Goal: Find specific page/section: Find specific page/section

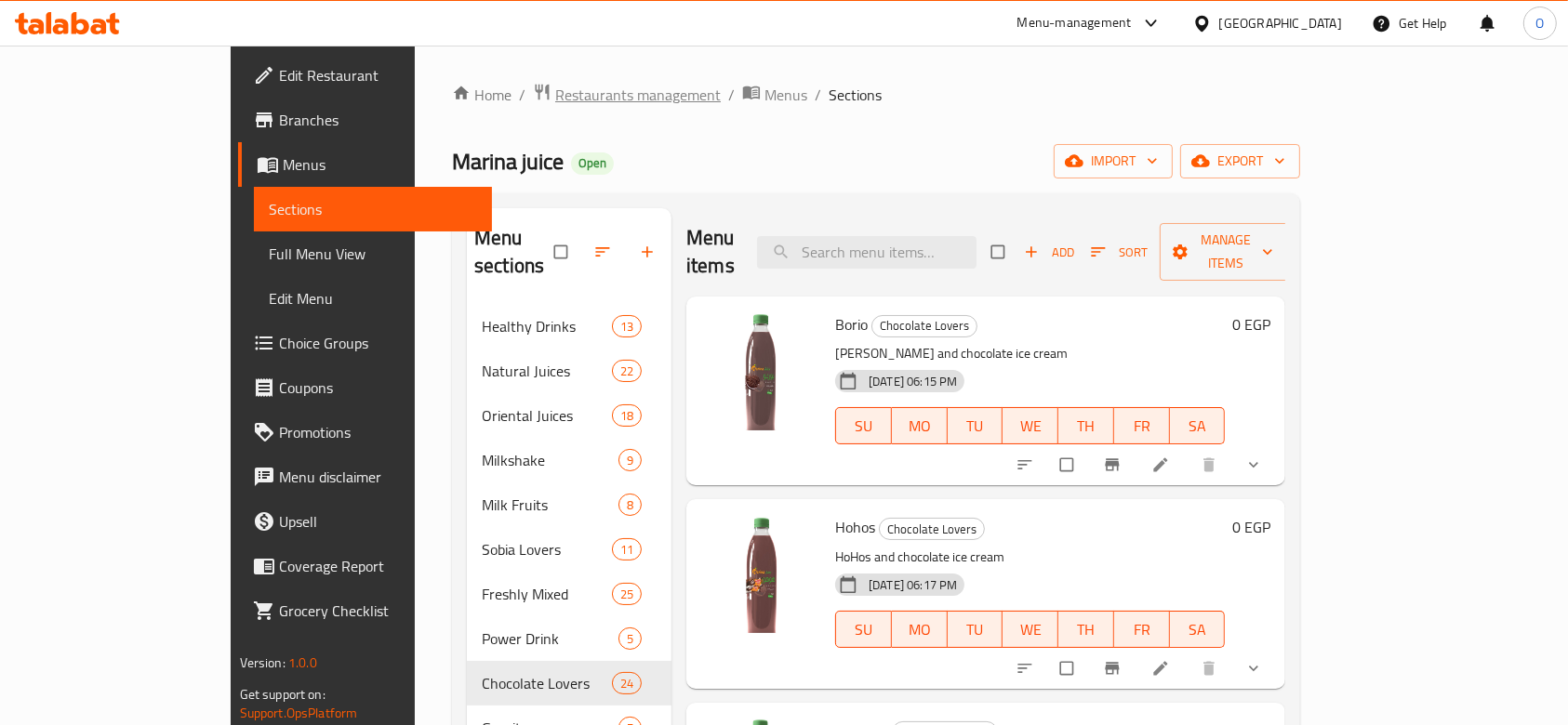
click at [556, 86] on span "Restaurants management" at bounding box center [638, 95] width 166 height 22
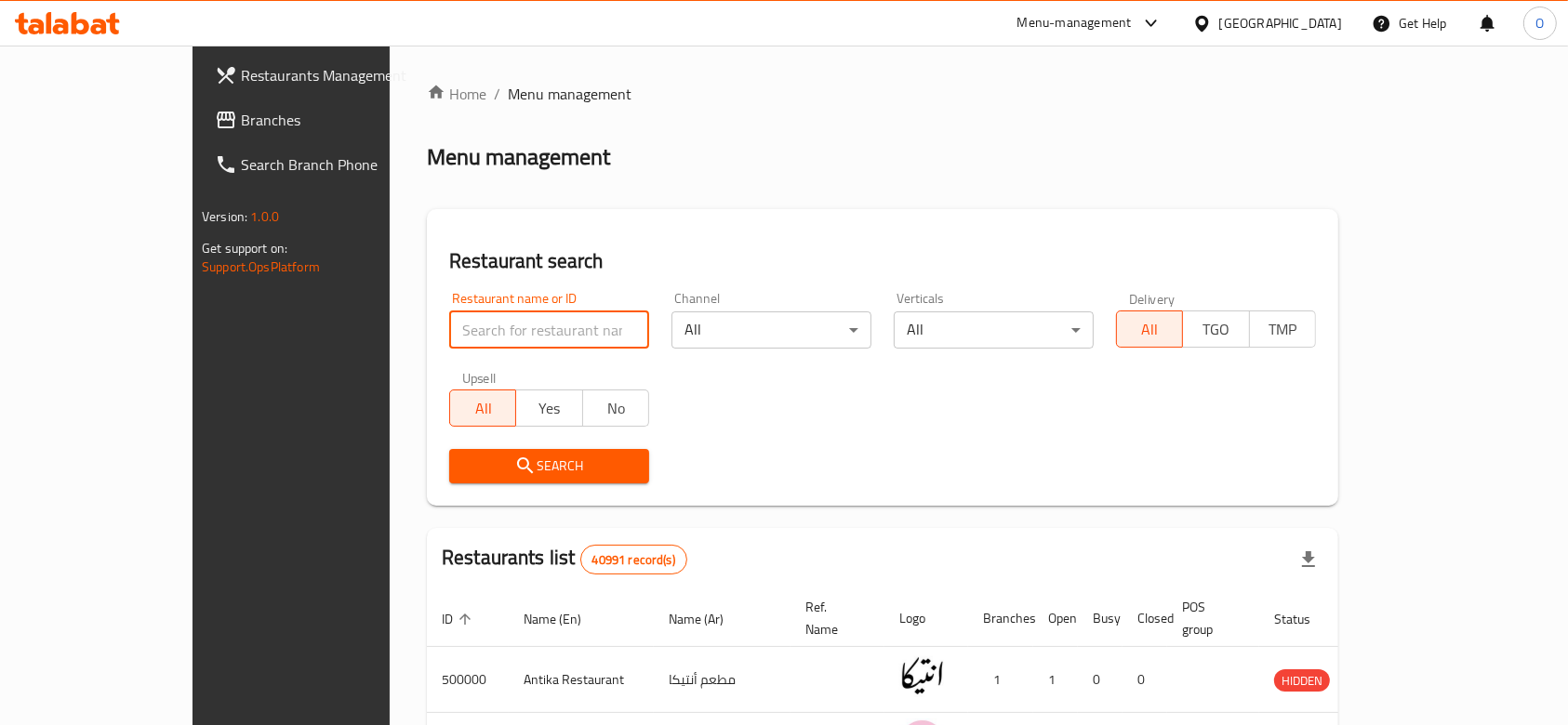
click at [492, 340] on input "search" at bounding box center [549, 330] width 200 height 37
paste input "702261"
type input "702261"
click button "Search" at bounding box center [549, 466] width 200 height 34
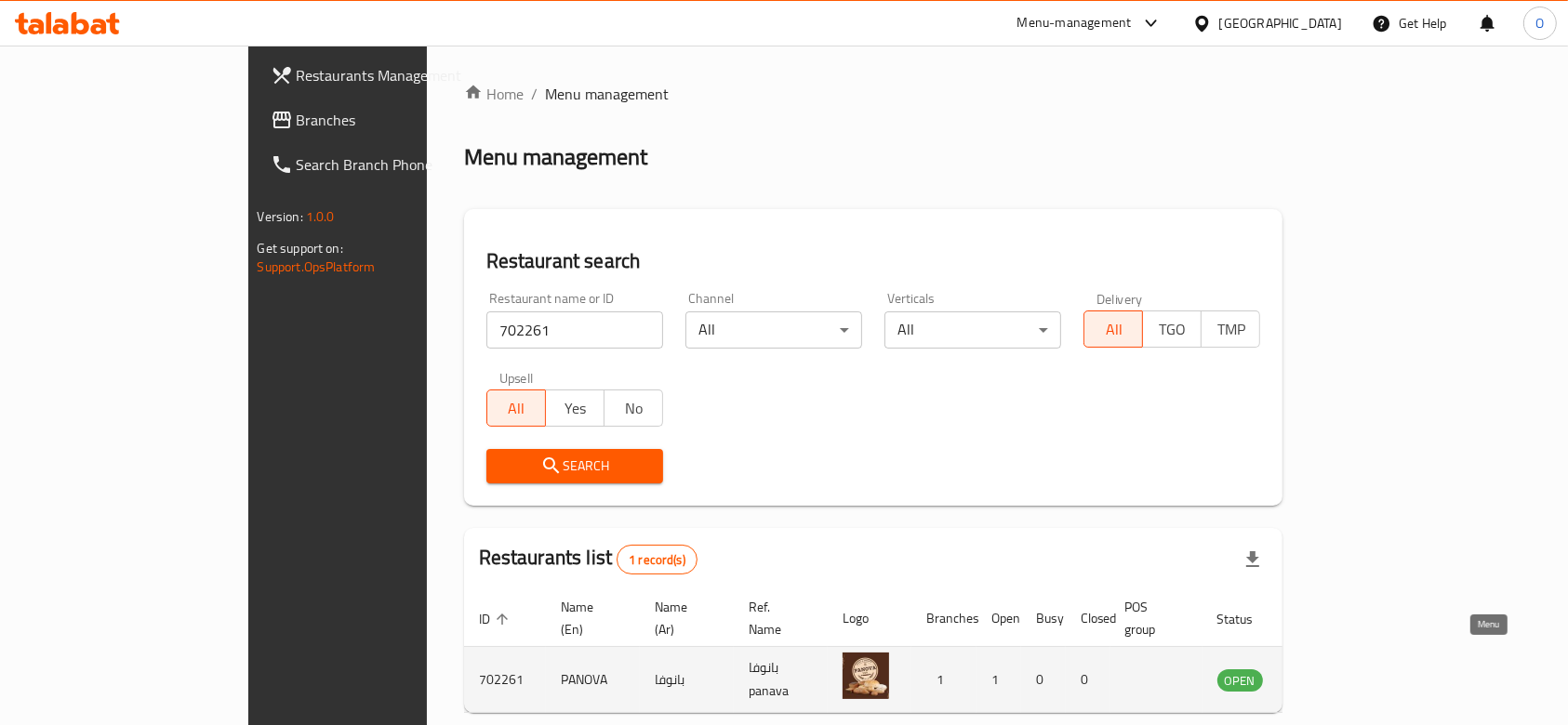
click at [1336, 674] on icon "enhanced table" at bounding box center [1326, 681] width 20 height 16
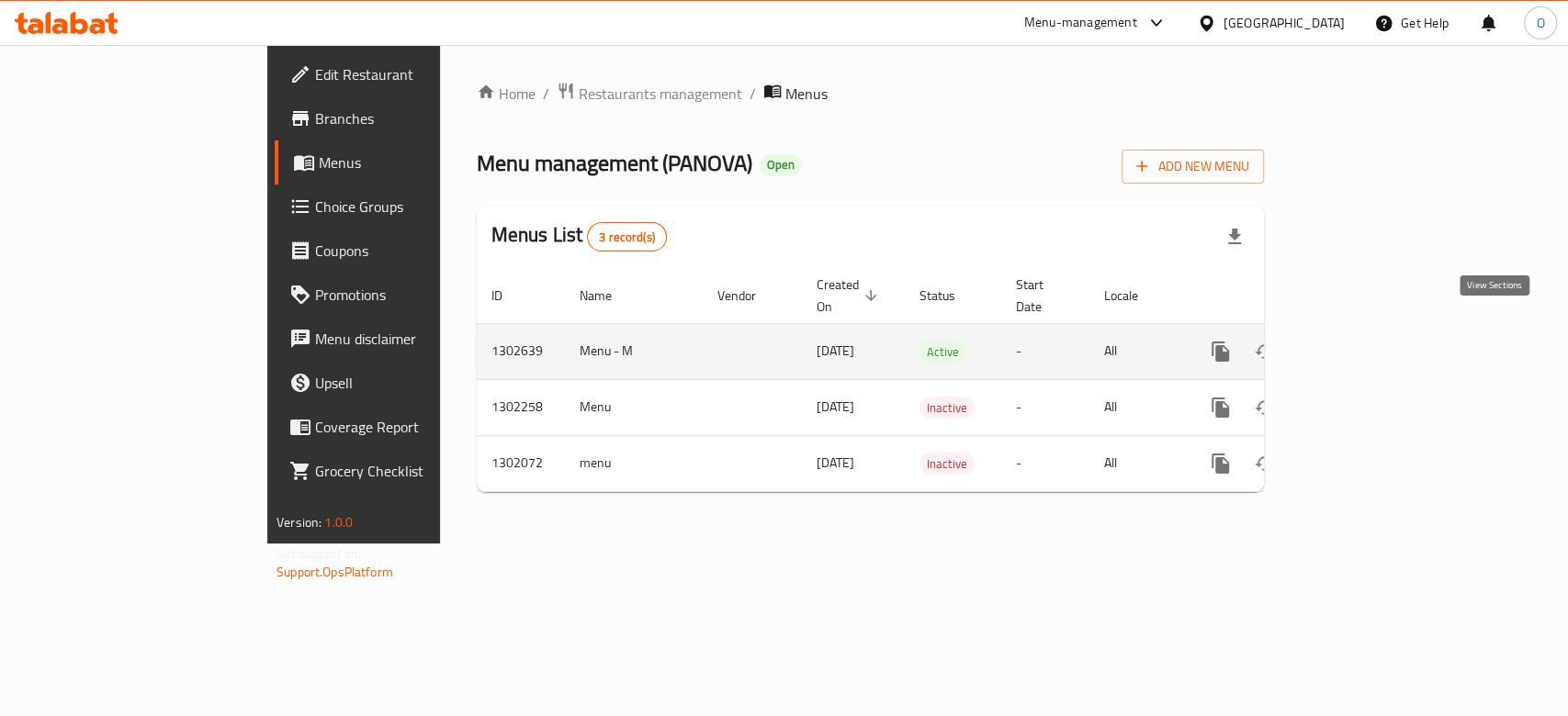
click at [1364, 341] on icon "enhanced table" at bounding box center [1353, 352] width 22 height 22
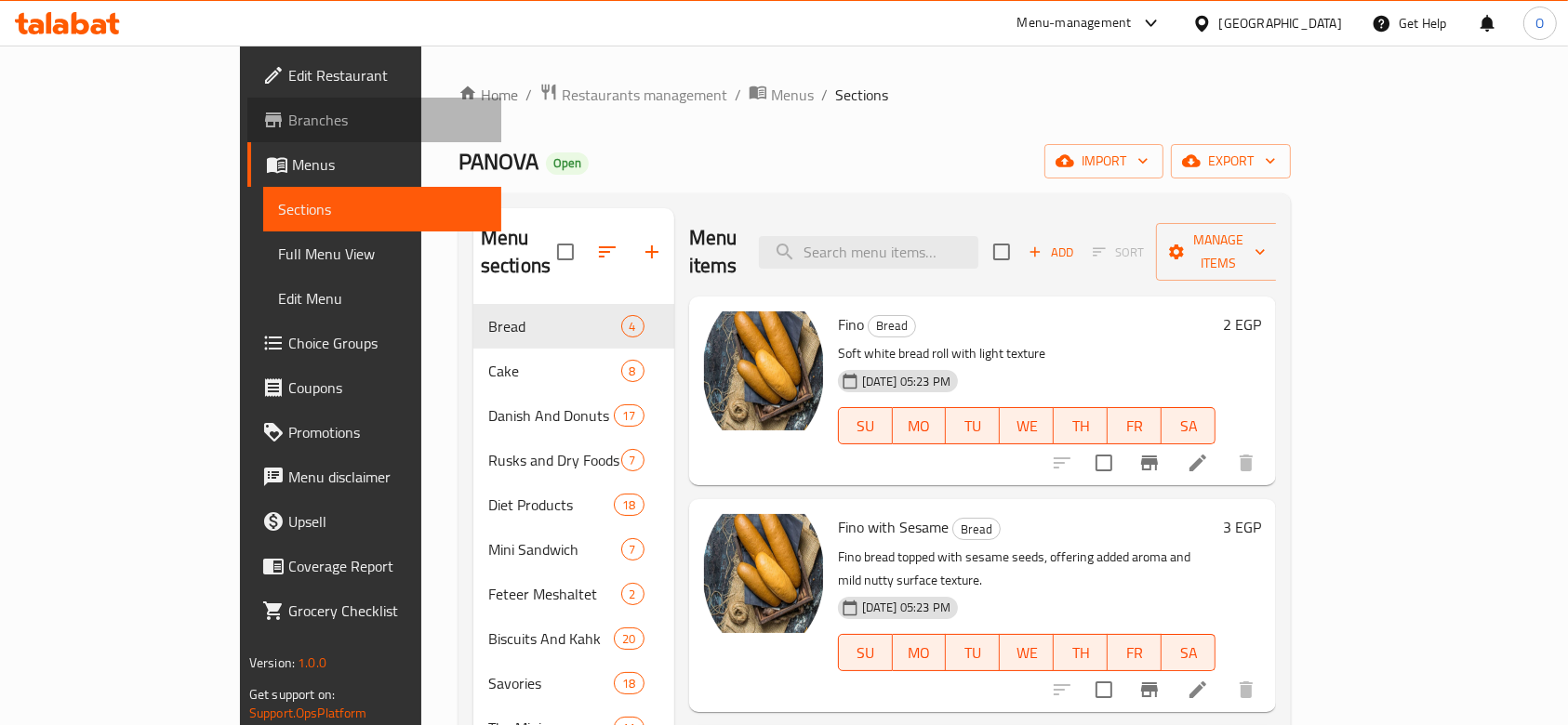
click at [248, 135] on link "Branches" at bounding box center [375, 120] width 255 height 45
